Goal: Information Seeking & Learning: Learn about a topic

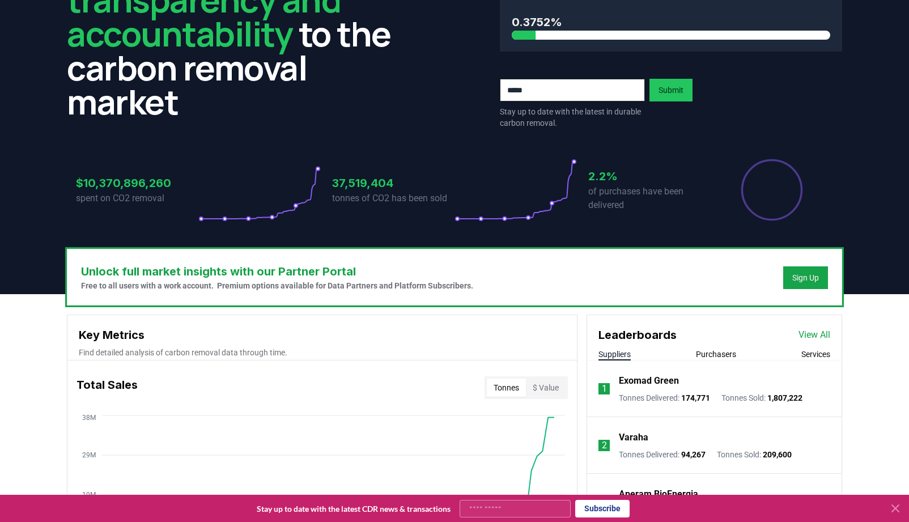
scroll to position [121, 0]
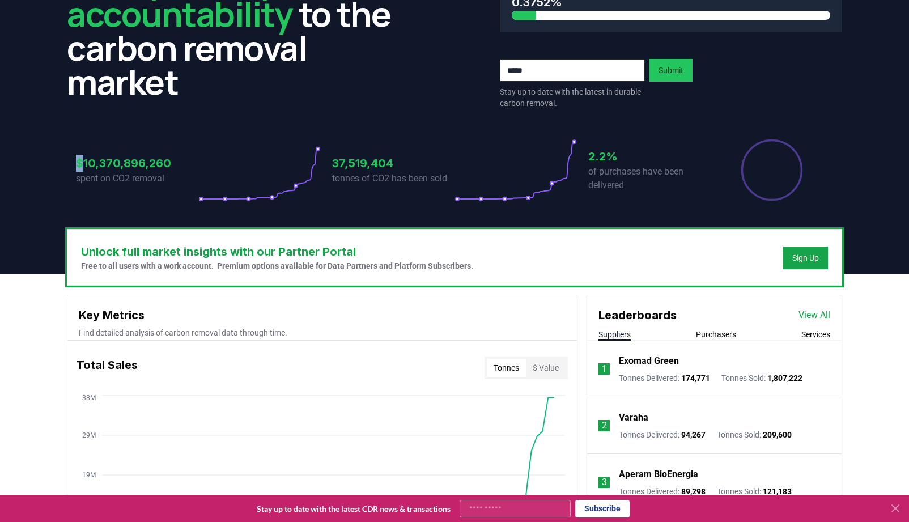
drag, startPoint x: 85, startPoint y: 160, endPoint x: 175, endPoint y: 156, distance: 89.7
click at [175, 154] on div "$10,370,896,260 spent on CO2 removal" at bounding box center [137, 169] width 122 height 63
drag, startPoint x: 171, startPoint y: 163, endPoint x: 99, endPoint y: 167, distance: 71.5
click at [99, 167] on h3 "$10,370,896,260" at bounding box center [137, 163] width 122 height 17
click at [86, 167] on h3 "$10,370,896,260" at bounding box center [137, 163] width 122 height 17
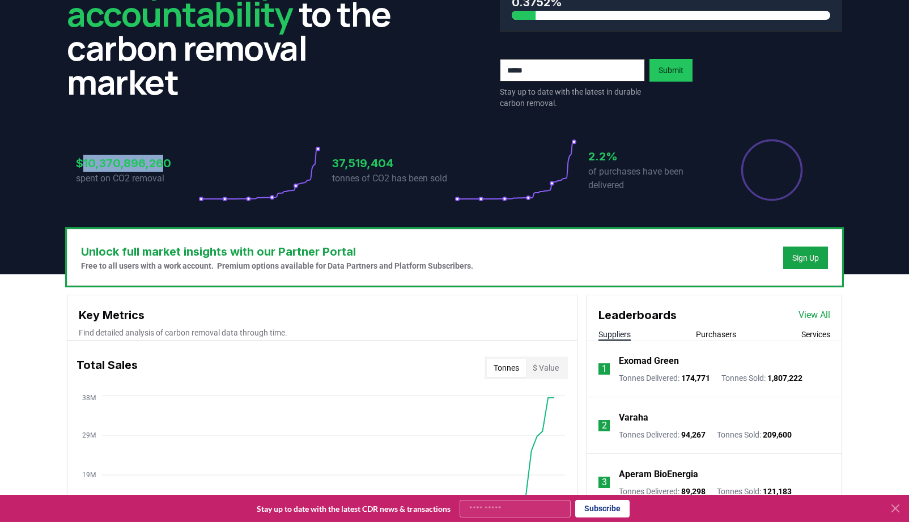
drag, startPoint x: 82, startPoint y: 162, endPoint x: 164, endPoint y: 156, distance: 82.4
click at [164, 156] on h3 "$10,370,896,260" at bounding box center [137, 163] width 122 height 17
click at [172, 166] on h3 "$10,370,896,260" at bounding box center [137, 163] width 122 height 17
drag, startPoint x: 169, startPoint y: 162, endPoint x: 84, endPoint y: 163, distance: 85.0
click at [84, 163] on h3 "$10,370,896,260" at bounding box center [137, 163] width 122 height 17
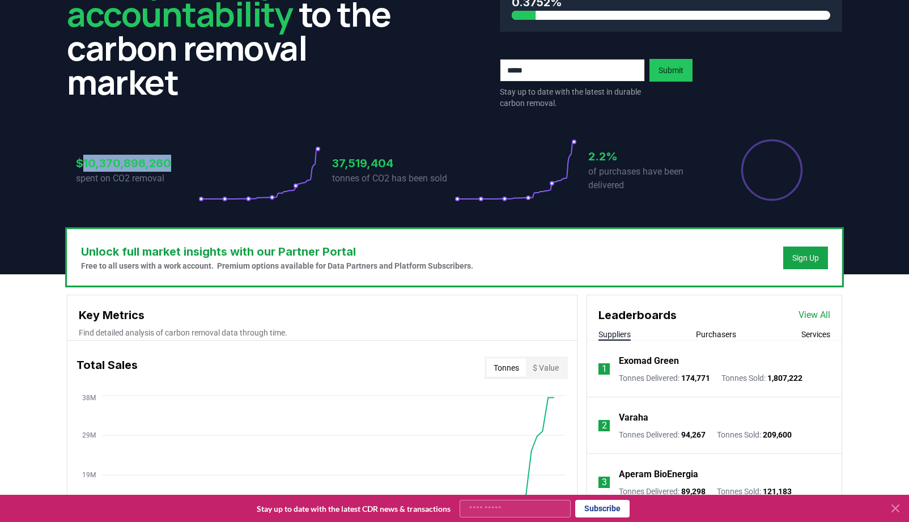
click at [90, 167] on h3 "$10,370,896,260" at bounding box center [137, 163] width 122 height 17
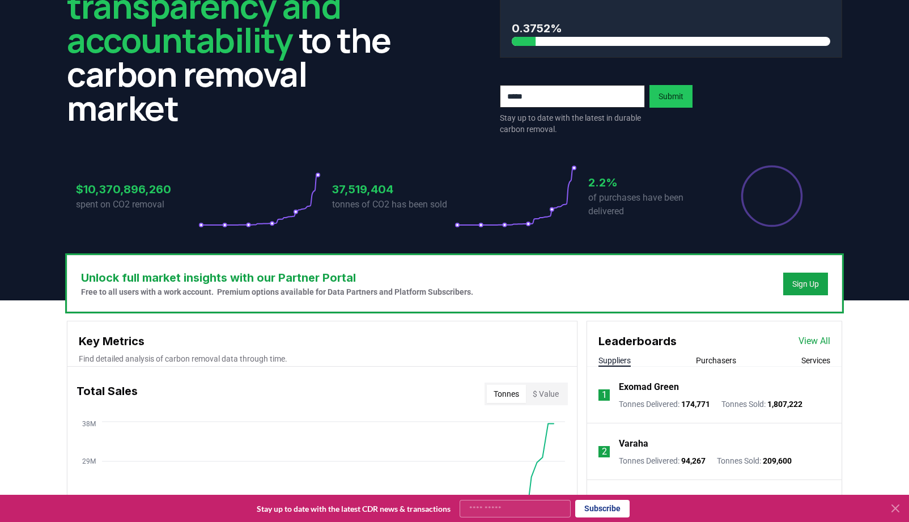
scroll to position [93, 0]
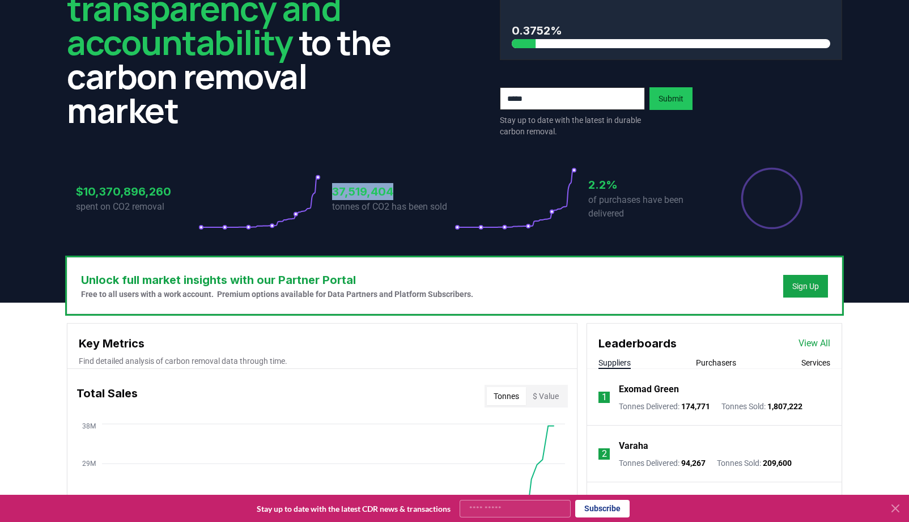
drag, startPoint x: 332, startPoint y: 192, endPoint x: 403, endPoint y: 190, distance: 70.9
click at [403, 190] on h3 "37,519,404" at bounding box center [393, 191] width 122 height 17
click at [333, 192] on h3 "37,519,404" at bounding box center [393, 191] width 122 height 17
drag, startPoint x: 333, startPoint y: 192, endPoint x: 395, endPoint y: 190, distance: 61.8
click at [395, 190] on h3 "37,519,404" at bounding box center [393, 191] width 122 height 17
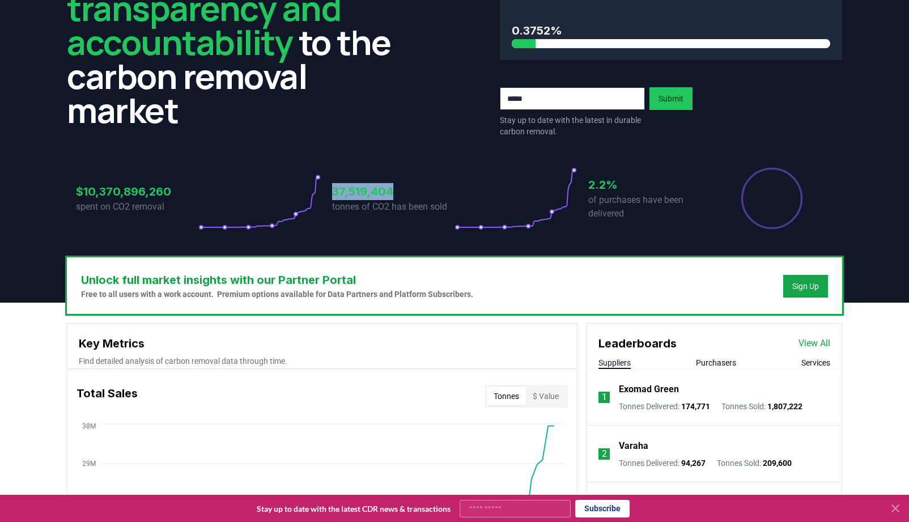
click at [395, 190] on h3 "37,519,404" at bounding box center [393, 191] width 122 height 17
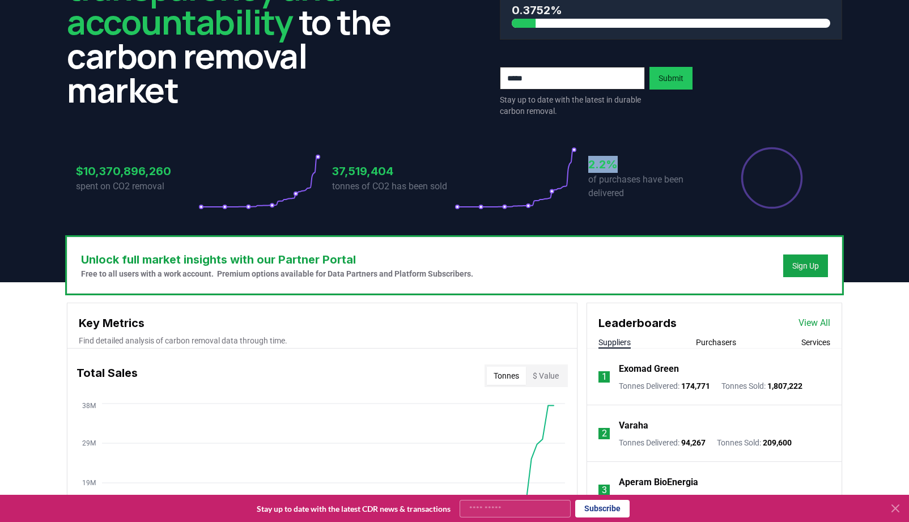
drag, startPoint x: 589, startPoint y: 167, endPoint x: 617, endPoint y: 166, distance: 28.4
click at [617, 166] on h3 "2.2%" at bounding box center [649, 164] width 122 height 17
drag, startPoint x: 333, startPoint y: 170, endPoint x: 393, endPoint y: 168, distance: 60.1
click at [393, 168] on h3 "37,519,404" at bounding box center [393, 171] width 122 height 17
click at [433, 176] on h3 "37,519,404" at bounding box center [393, 171] width 122 height 17
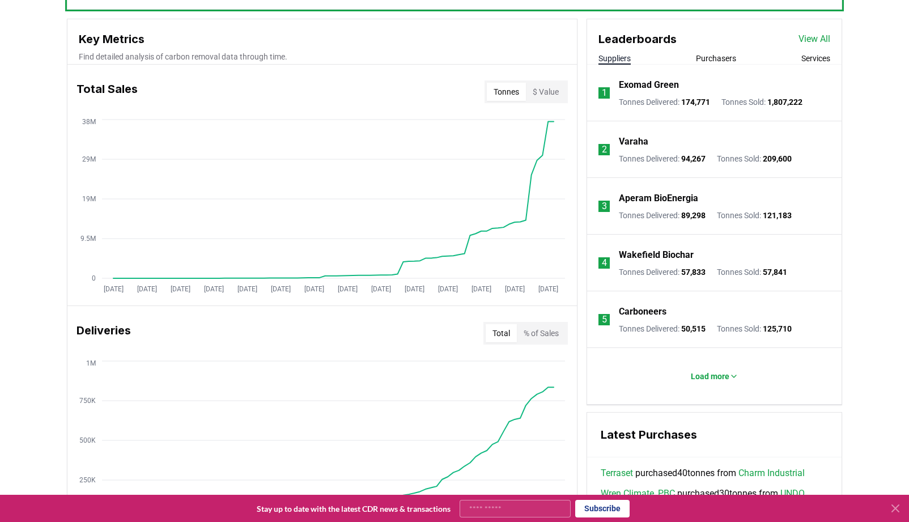
scroll to position [409, 0]
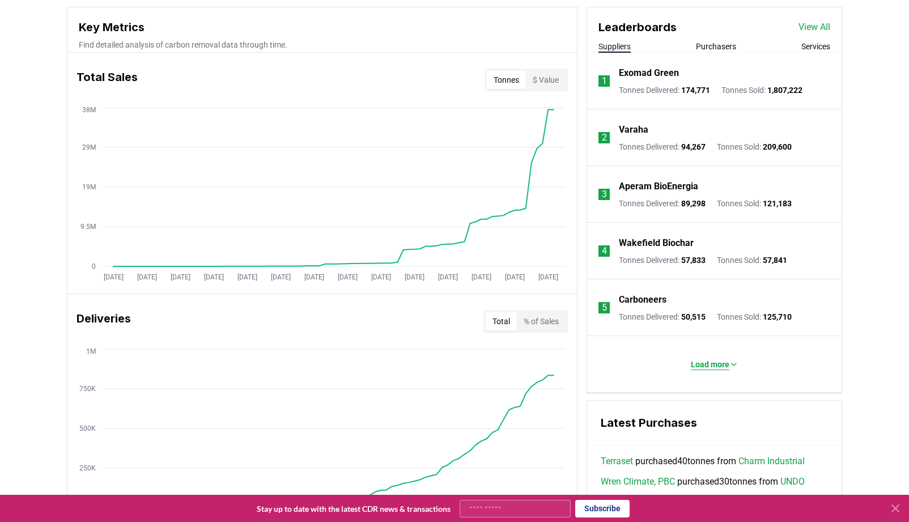
click at [713, 365] on p "Load more" at bounding box center [710, 364] width 39 height 11
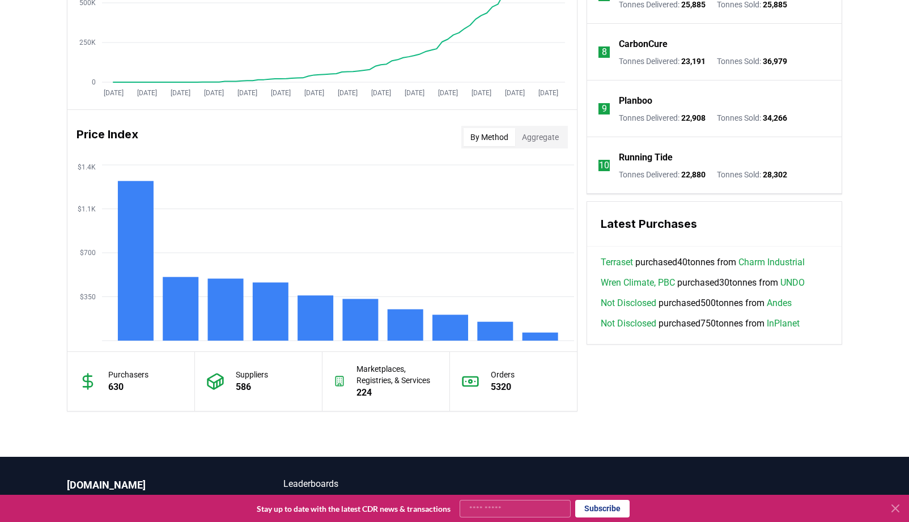
scroll to position [844, 0]
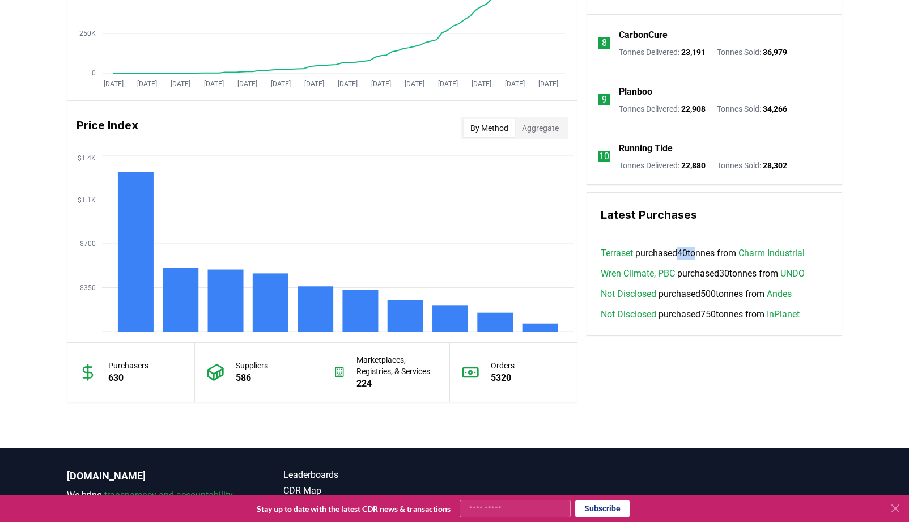
drag, startPoint x: 685, startPoint y: 255, endPoint x: 698, endPoint y: 253, distance: 13.8
click at [698, 253] on span "Terraset purchased 40 tonnes from Charm Industrial" at bounding box center [703, 254] width 204 height 14
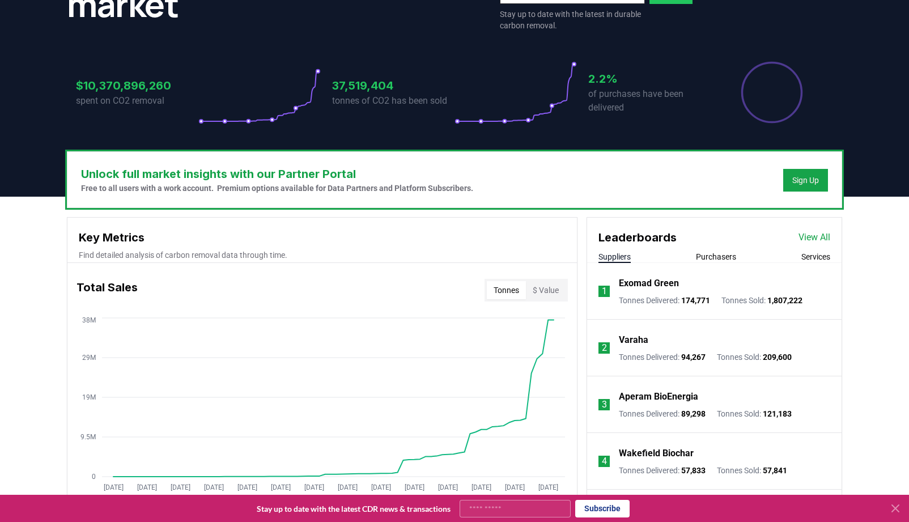
scroll to position [197, 0]
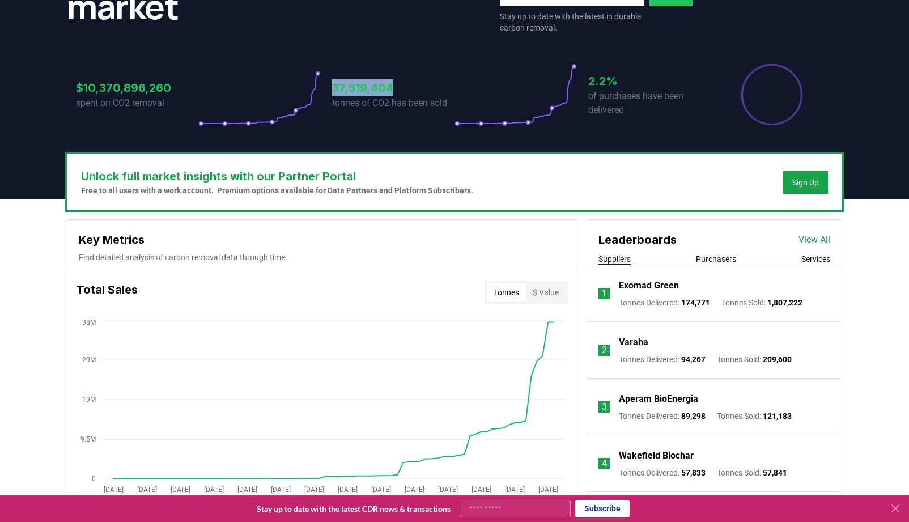
drag, startPoint x: 334, startPoint y: 84, endPoint x: 399, endPoint y: 89, distance: 64.8
click at [399, 89] on h3 "37,519,404" at bounding box center [393, 87] width 122 height 17
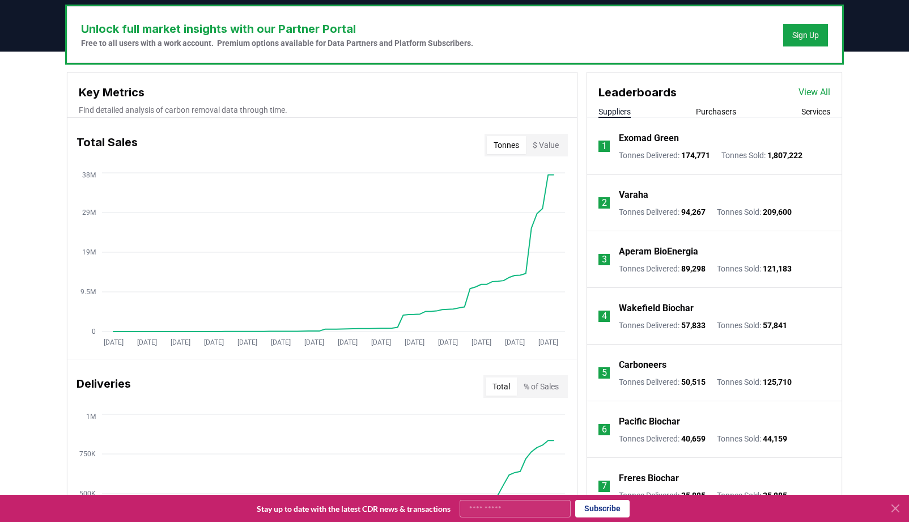
scroll to position [348, 0]
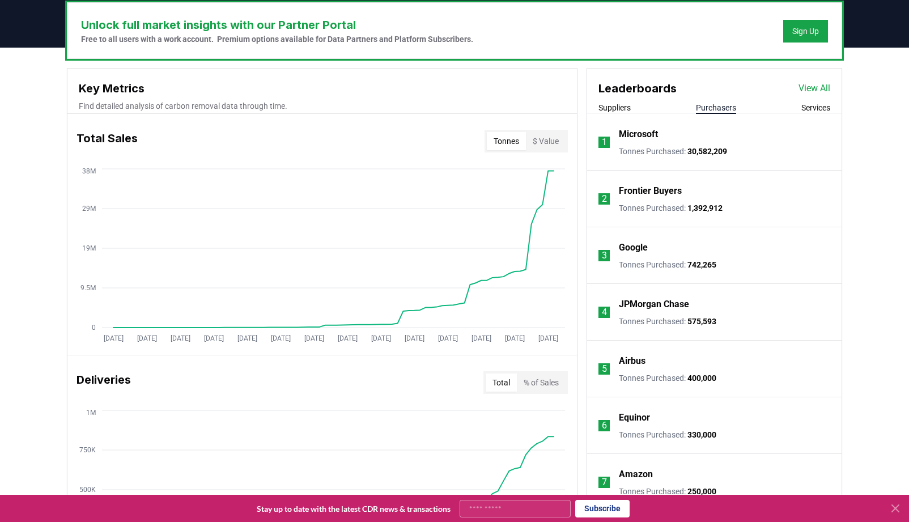
click at [713, 108] on button "Purchasers" at bounding box center [716, 107] width 40 height 11
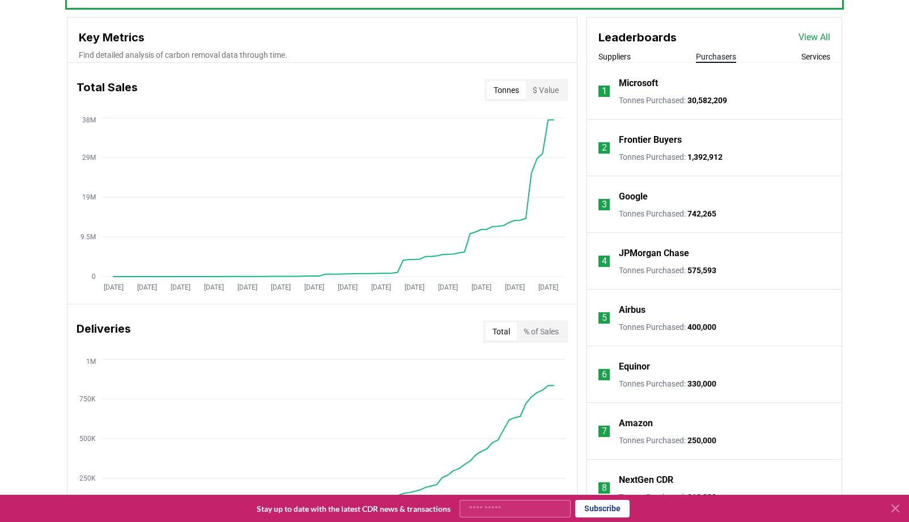
scroll to position [397, 0]
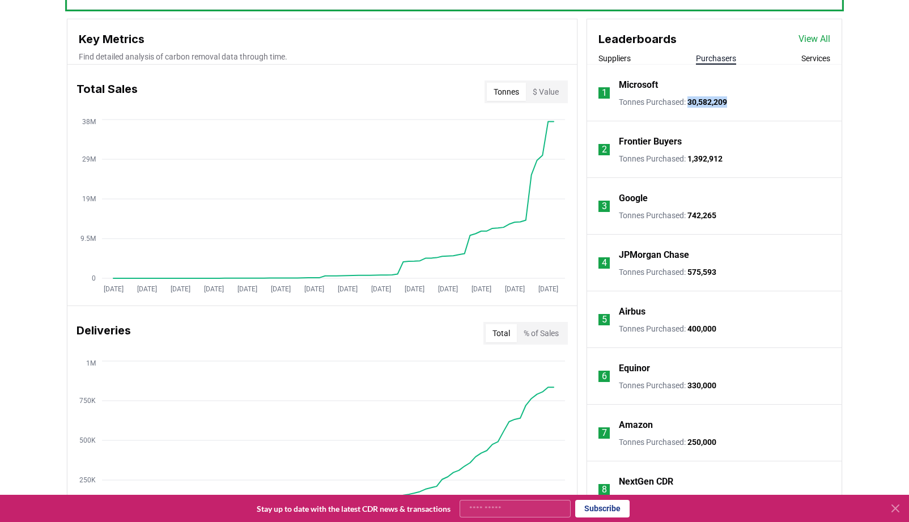
drag, startPoint x: 744, startPoint y: 100, endPoint x: 692, endPoint y: 103, distance: 52.3
click at [692, 103] on li "1 Microsoft Tonnes Purchased : 30,582,209" at bounding box center [714, 93] width 255 height 57
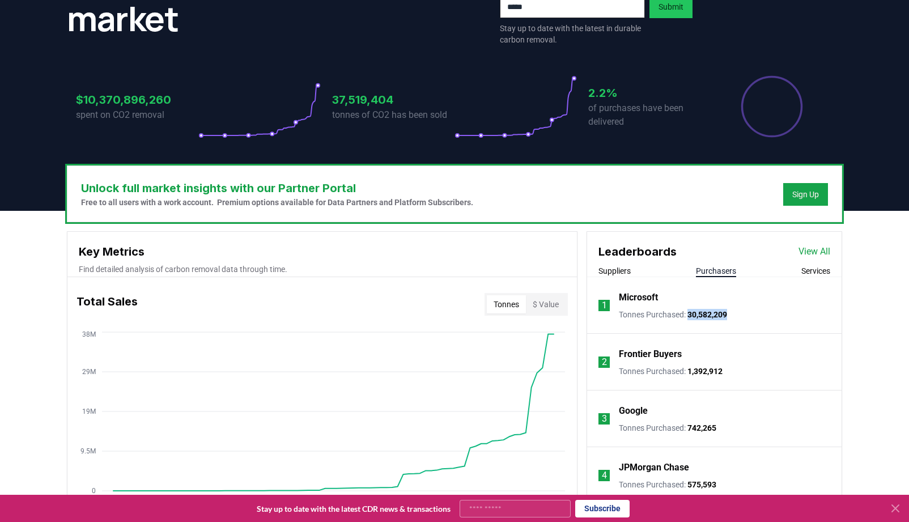
scroll to position [169, 0]
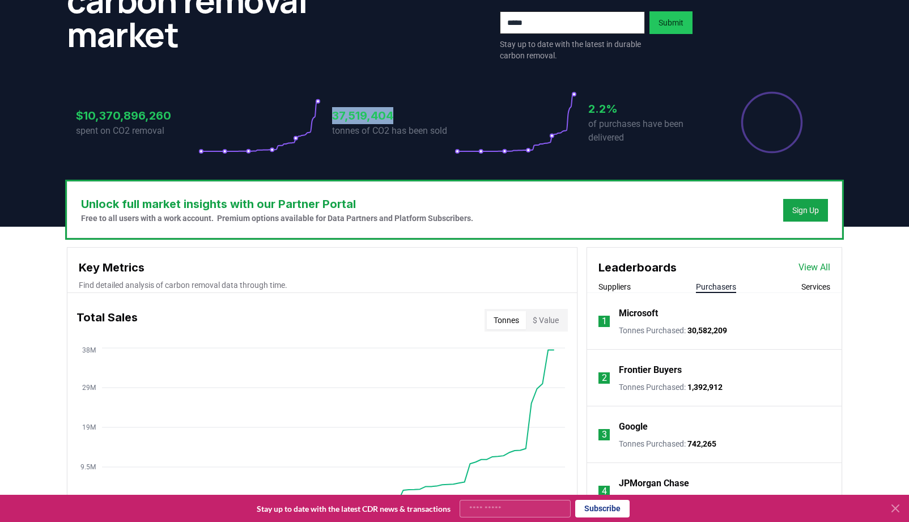
drag, startPoint x: 333, startPoint y: 115, endPoint x: 395, endPoint y: 111, distance: 61.4
click at [394, 110] on h3 "37,519,404" at bounding box center [393, 115] width 122 height 17
drag, startPoint x: 691, startPoint y: 327, endPoint x: 736, endPoint y: 328, distance: 45.9
click at [727, 328] on p "Tonnes Purchased : 30,582,209" at bounding box center [673, 330] width 108 height 11
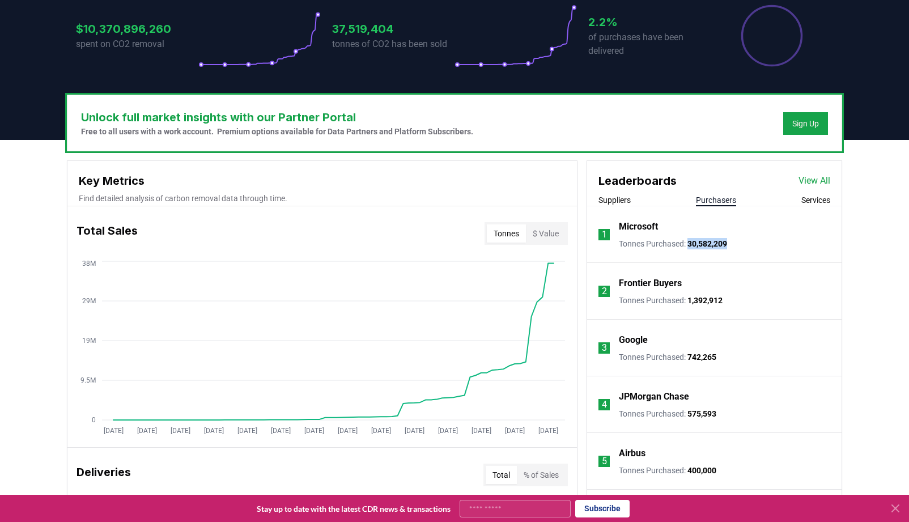
scroll to position [260, 0]
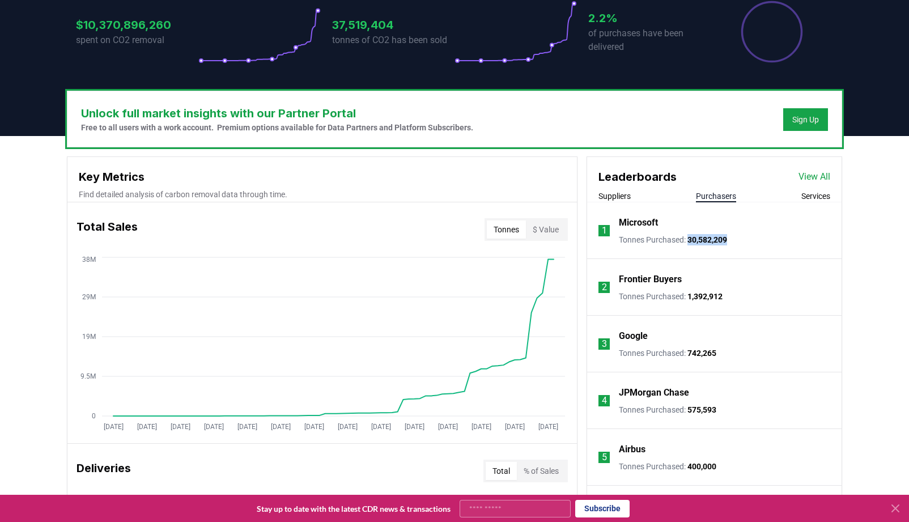
click at [820, 199] on button "Services" at bounding box center [816, 195] width 29 height 11
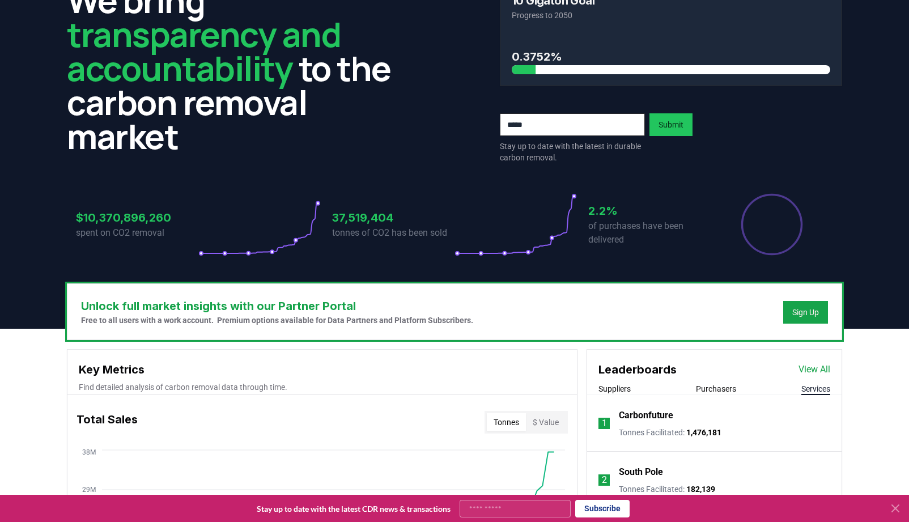
scroll to position [65, 0]
